Goal: Find specific fact: Find specific fact

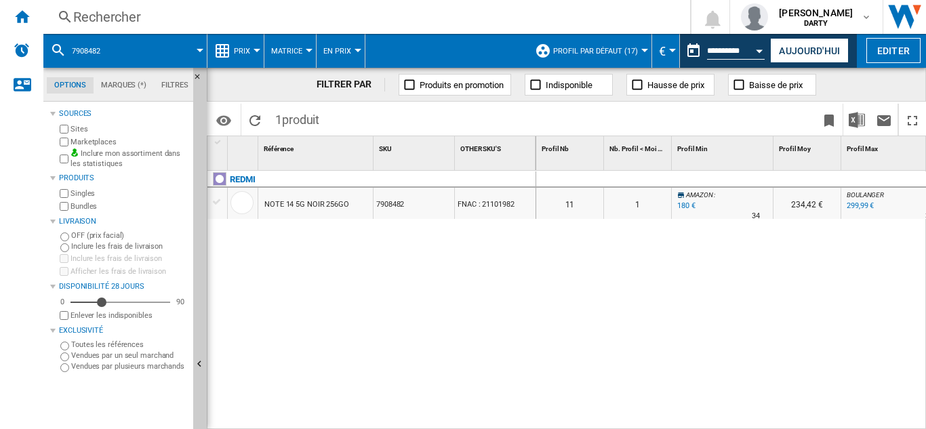
click at [117, 17] on div "Rechercher" at bounding box center [363, 16] width 581 height 19
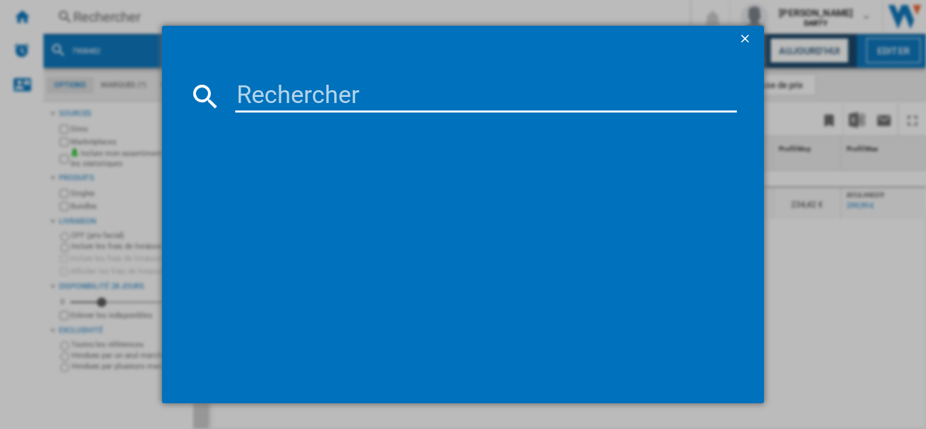
click at [295, 95] on input at bounding box center [485, 96] width 501 height 33
paste input "7908482"
type input "7908482"
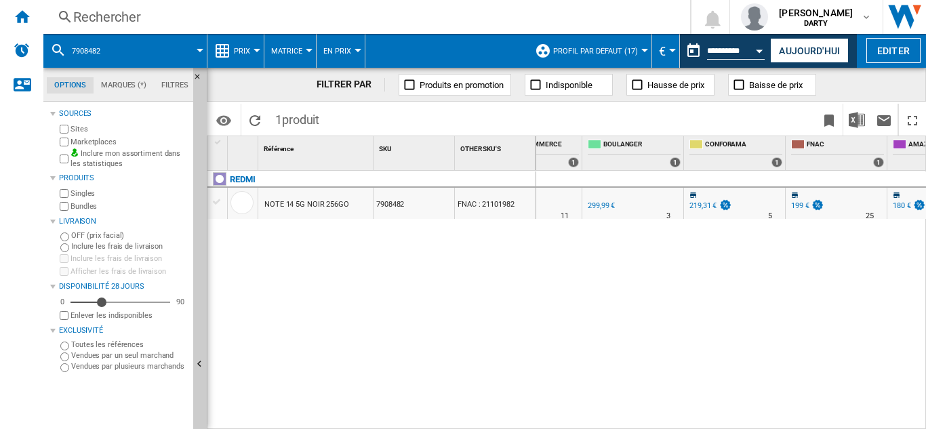
scroll to position [0, 1115]
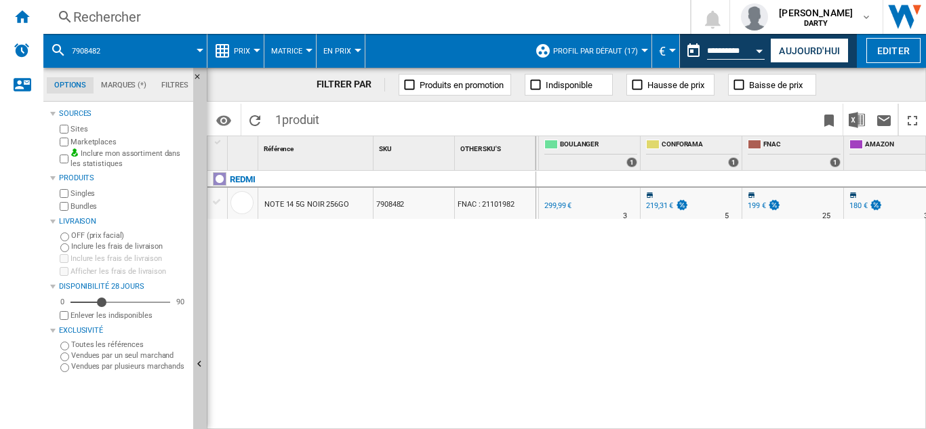
click at [99, 16] on div "Rechercher" at bounding box center [363, 16] width 581 height 19
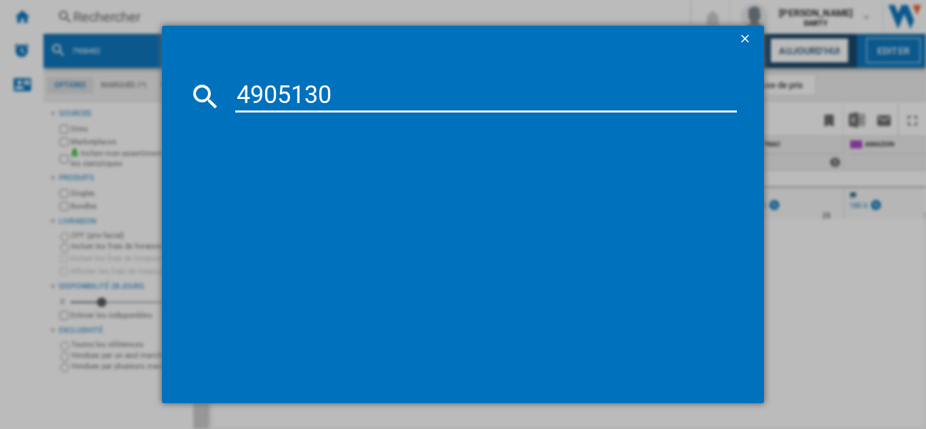
type input "4905130"
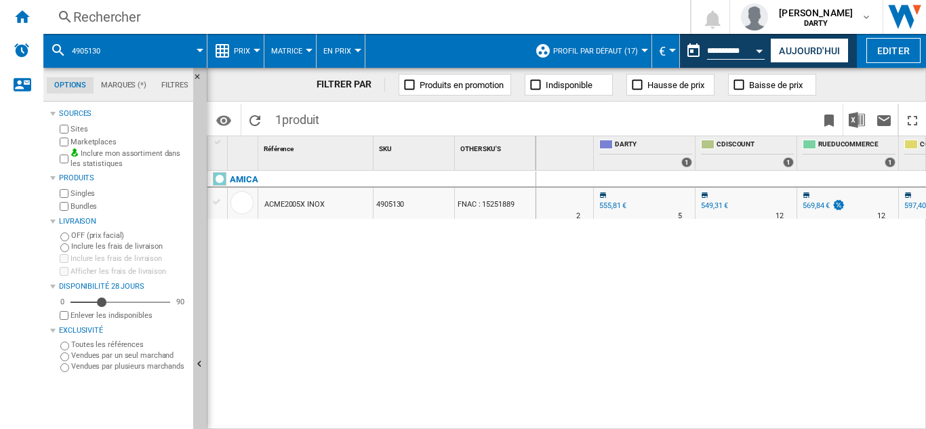
scroll to position [0, 759]
